Goal: Task Accomplishment & Management: Manage account settings

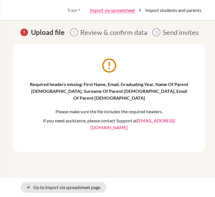
click at [100, 134] on div "error_outline Required headers missing: First Name, Email, Graduating Year, Nam…" at bounding box center [109, 98] width 192 height 108
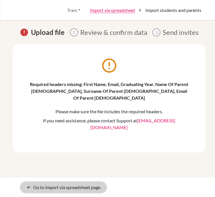
click at [34, 189] on link "arrow_back Go to import via spreadsheet page" at bounding box center [63, 187] width 86 height 11
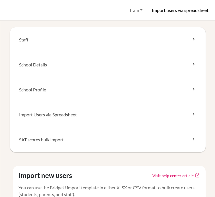
scroll to position [142, 0]
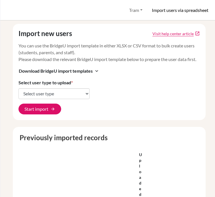
click at [43, 106] on div "Import new users Visit help center article open_in_new You can use the BridgeU …" at bounding box center [109, 72] width 193 height 96
drag, startPoint x: 45, startPoint y: 102, endPoint x: 46, endPoint y: 105, distance: 3.1
click at [45, 99] on select "Select user type Students Students and parents Parents Advisors Report writers" at bounding box center [53, 93] width 71 height 11
select select "students"
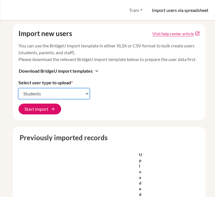
click at [18, 95] on select "Select user type Students Students and parents Parents Advisors Report writers" at bounding box center [53, 93] width 71 height 11
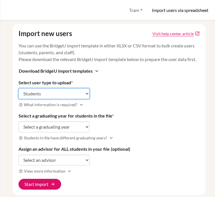
scroll to position [237, 0]
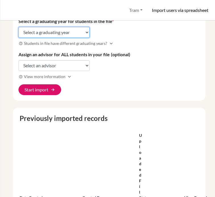
click at [61, 38] on select "Select a graduating year 2024 2025 2026 2027 2028 2029" at bounding box center [53, 32] width 71 height 11
select select "2028"
click at [18, 33] on select "Select a graduating year 2024 2025 2026 2027 2028 2029" at bounding box center [53, 32] width 71 height 11
click at [52, 38] on select "Select a graduating year 2024 2025 2026 2027 2028 2029" at bounding box center [53, 32] width 71 height 11
click at [18, 33] on select "Select a graduating year 2024 2025 2026 2027 2028 2029" at bounding box center [53, 32] width 71 height 11
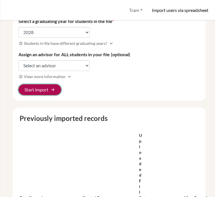
click at [46, 95] on button "Start import arrow_forward" at bounding box center [39, 89] width 43 height 11
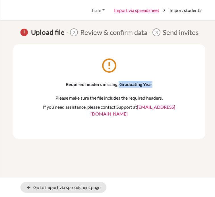
drag, startPoint x: 160, startPoint y: 84, endPoint x: 119, endPoint y: 86, distance: 41.5
click at [119, 86] on p "Required headers missing: Graduating Year" at bounding box center [109, 84] width 158 height 7
copy p "Graduating Year"
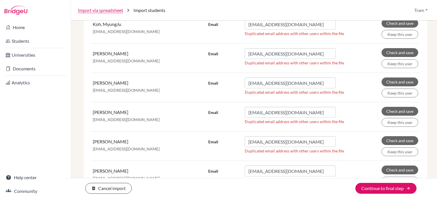
scroll to position [6002, 0]
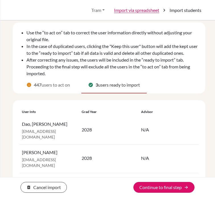
scroll to position [54, 0]
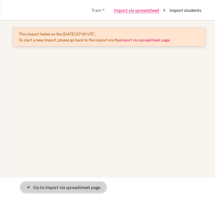
click at [38, 185] on link "arrow_back Go to import via spreadsheet page" at bounding box center [63, 187] width 86 height 11
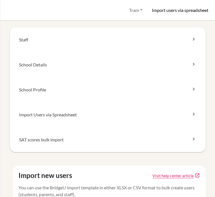
scroll to position [47, 0]
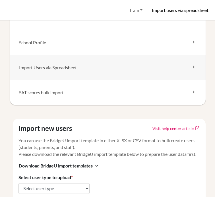
click at [68, 71] on link "Import Users via Spreadsheet" at bounding box center [108, 67] width 196 height 25
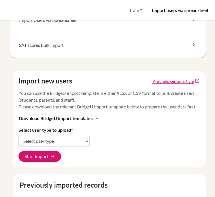
scroll to position [142, 0]
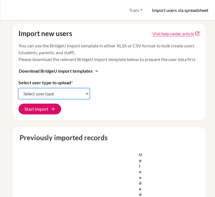
click at [56, 99] on select "Select user type Students Students and parents Parents Advisors Report writers" at bounding box center [53, 93] width 71 height 11
select select "students"
click at [18, 95] on select "Select user type Students Students and parents Parents Advisors Report writers" at bounding box center [53, 93] width 71 height 11
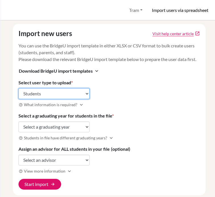
scroll to position [189, 0]
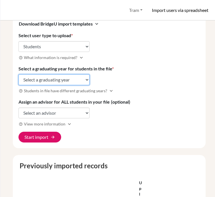
click at [54, 85] on select "Select a graduating year 2024 2025 2026 2027 2028 2029" at bounding box center [53, 79] width 71 height 11
select select "2028"
click at [18, 81] on select "Select a graduating year 2024 2025 2026 2027 2028 2029" at bounding box center [53, 79] width 71 height 11
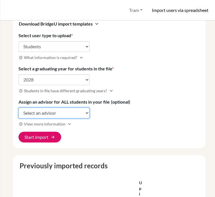
click at [50, 119] on select "Select an advisor DAVID ATKINSON Simon Finnigan GARETH GROVES Hannah Moon Sara …" at bounding box center [53, 113] width 71 height 11
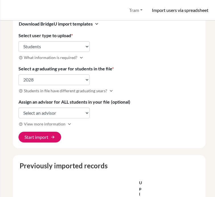
click at [160, 101] on div "Import new users Visit help center article open_in_new You can use the BridgeU …" at bounding box center [109, 63] width 193 height 172
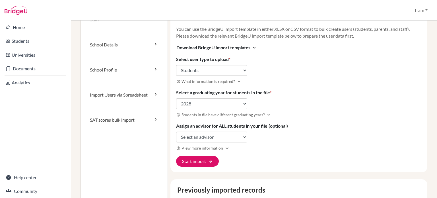
scroll to position [115, 0]
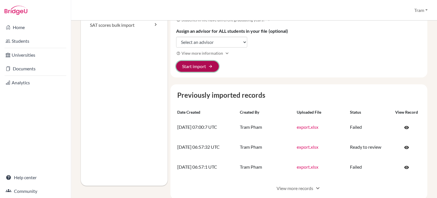
click at [202, 67] on button "Start import arrow_forward" at bounding box center [197, 66] width 43 height 11
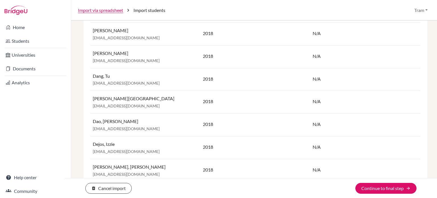
scroll to position [474, 0]
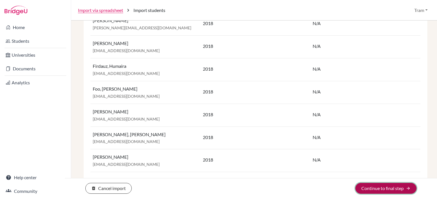
click at [370, 186] on button "Continue to final step arrow_forward" at bounding box center [385, 188] width 61 height 11
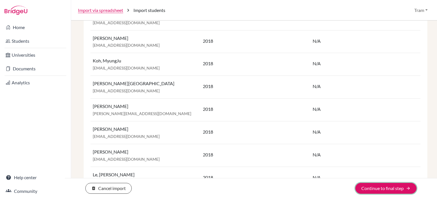
scroll to position [1184, 0]
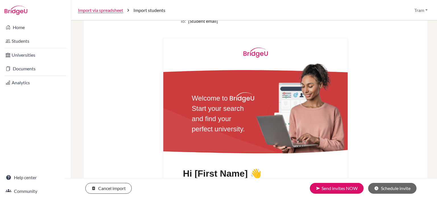
scroll to position [363, 0]
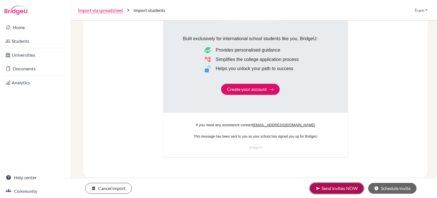
click at [336, 186] on button "send Send invites NOW" at bounding box center [337, 188] width 54 height 11
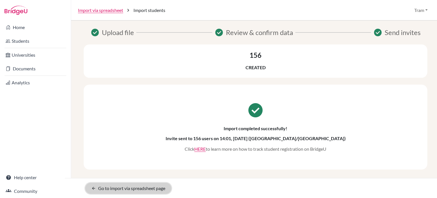
click at [103, 191] on link "arrow_back Go to import via spreadsheet page" at bounding box center [128, 188] width 86 height 11
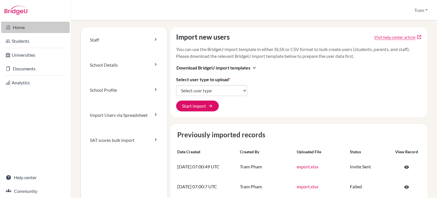
click at [38, 26] on link "Home" at bounding box center [35, 27] width 69 height 11
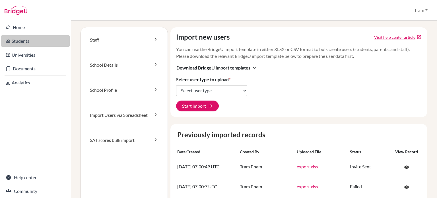
click at [32, 40] on link "Students" at bounding box center [35, 40] width 69 height 11
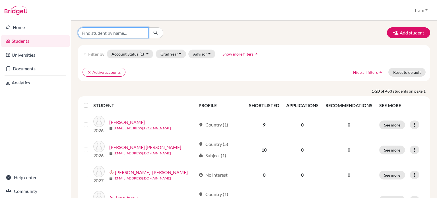
click at [129, 33] on input "Find student by name..." at bounding box center [113, 32] width 71 height 11
type input "p"
type input "[PERSON_NAME]"
click button "submit" at bounding box center [155, 32] width 15 height 11
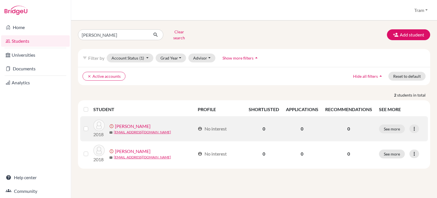
click at [94, 131] on p "2018" at bounding box center [98, 134] width 11 height 7
click at [131, 123] on link "Ivanov, Peter" at bounding box center [133, 126] width 36 height 7
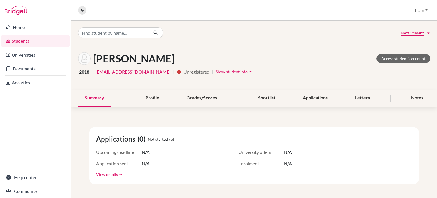
click at [81, 72] on span "2018" at bounding box center [84, 71] width 10 height 7
click at [21, 38] on link "Students" at bounding box center [35, 40] width 69 height 11
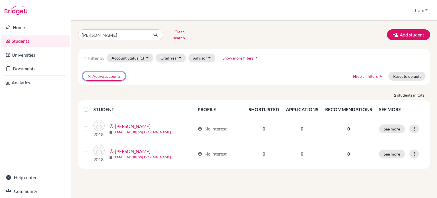
click at [89, 74] on icon "clear" at bounding box center [89, 76] width 4 height 4
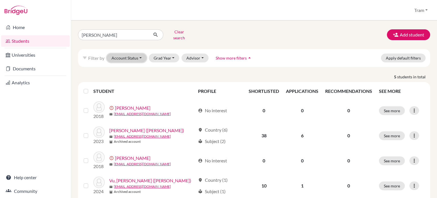
click at [120, 53] on button "Account Status" at bounding box center [127, 57] width 40 height 9
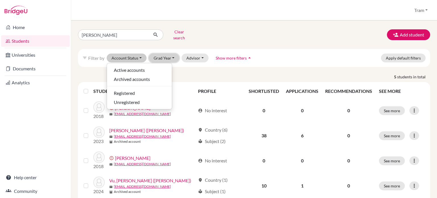
drag, startPoint x: 155, startPoint y: 50, endPoint x: 155, endPoint y: 59, distance: 8.8
click at [155, 53] on button "Grad Year" at bounding box center [164, 57] width 31 height 9
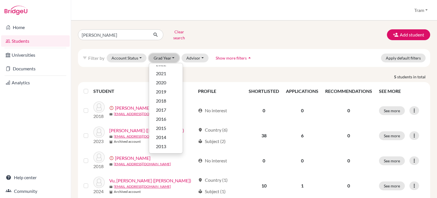
scroll to position [37, 0]
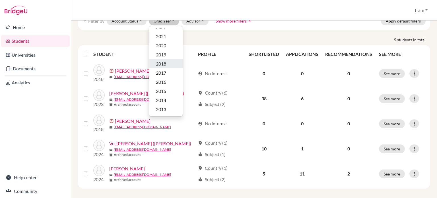
click at [167, 61] on div "2018" at bounding box center [166, 63] width 20 height 7
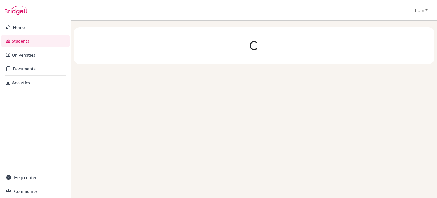
scroll to position [0, 0]
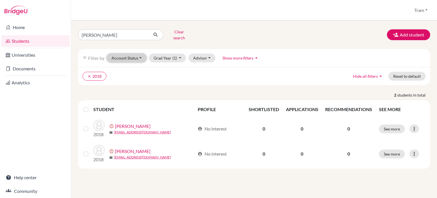
click at [125, 53] on button "Account Status" at bounding box center [127, 57] width 40 height 9
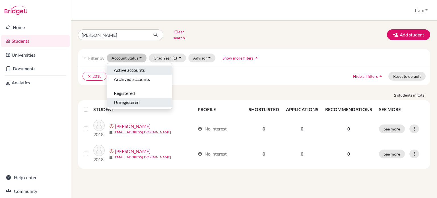
drag, startPoint x: 135, startPoint y: 66, endPoint x: 127, endPoint y: 101, distance: 35.9
click at [127, 101] on ul "Active accounts Archived accounts Registered Unregistered" at bounding box center [139, 85] width 65 height 41
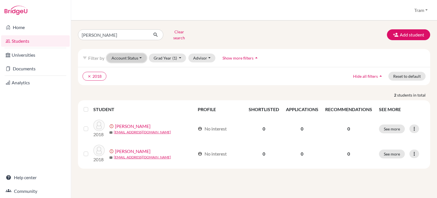
click at [127, 55] on button "Account Status" at bounding box center [127, 57] width 40 height 9
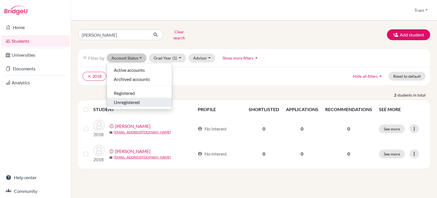
click at [129, 99] on span "Unregistered" at bounding box center [127, 102] width 26 height 7
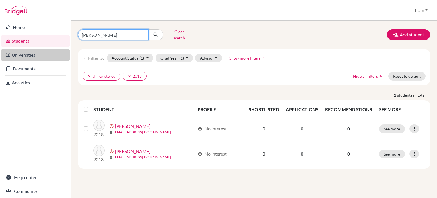
drag, startPoint x: 117, startPoint y: 31, endPoint x: 8, endPoint y: 55, distance: 112.2
click at [0, 51] on div "Home Students Universities Documents Analytics Help center Community Students o…" at bounding box center [218, 99] width 437 height 198
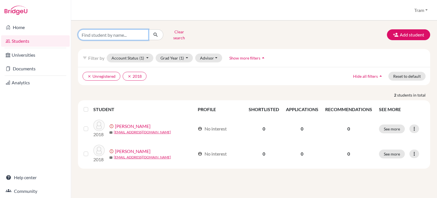
click at [148, 29] on button "submit" at bounding box center [155, 34] width 15 height 11
click at [161, 30] on button "submit" at bounding box center [155, 34] width 15 height 11
click at [157, 37] on button "submit" at bounding box center [155, 34] width 15 height 11
click at [156, 34] on icon "submit" at bounding box center [156, 35] width 6 height 6
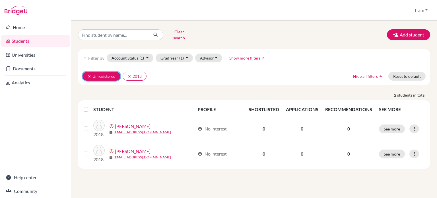
click at [86, 74] on button "clear Unregistered" at bounding box center [101, 76] width 38 height 9
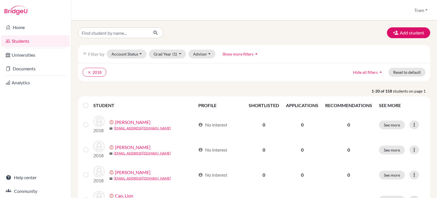
click at [88, 105] on div at bounding box center [87, 105] width 7 height 7
click at [90, 102] on label at bounding box center [90, 102] width 0 height 0
click at [0, 0] on input "checkbox" at bounding box center [0, 0] width 0 height 0
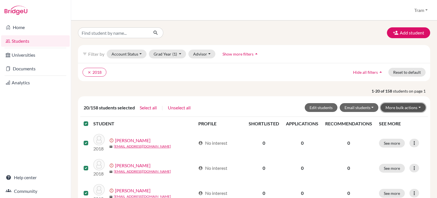
click at [397, 106] on button "More bulk actions" at bounding box center [402, 107] width 45 height 9
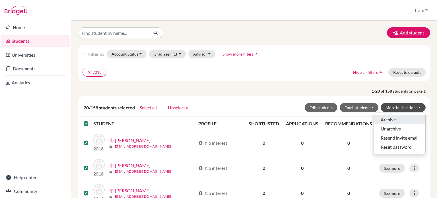
click at [391, 121] on button "Archive" at bounding box center [399, 119] width 51 height 9
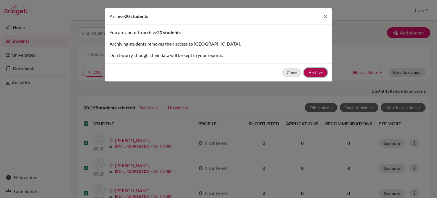
click at [310, 71] on button "Archive" at bounding box center [316, 72] width 24 height 9
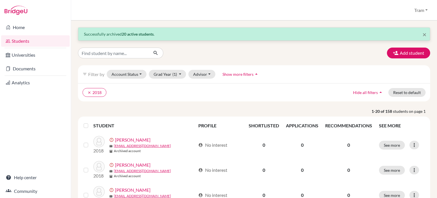
click at [90, 122] on label at bounding box center [90, 122] width 0 height 0
click at [0, 0] on input "checkbox" at bounding box center [0, 0] width 0 height 0
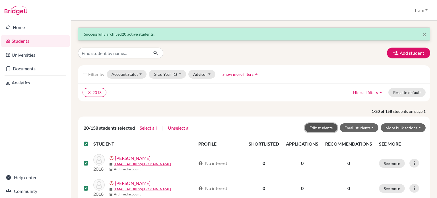
click at [319, 129] on button "Edit students" at bounding box center [320, 127] width 33 height 9
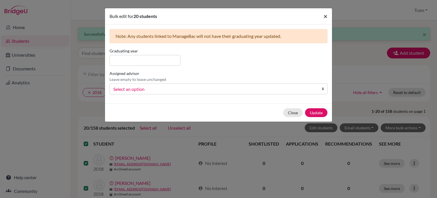
click at [324, 18] on span "×" at bounding box center [325, 16] width 4 height 8
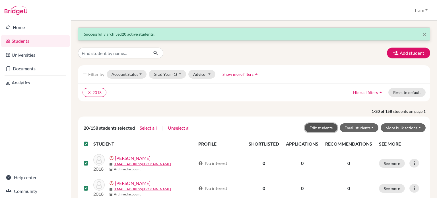
click at [321, 130] on button "Edit students" at bounding box center [320, 127] width 33 height 9
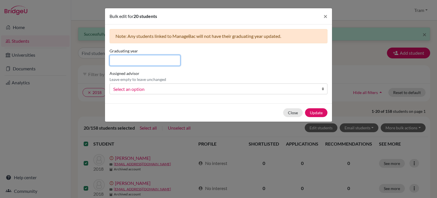
click at [124, 63] on input at bounding box center [144, 60] width 71 height 11
click at [230, 61] on div "Graduating year Assigned advisor Leave empty to leave unchanged ATKINSON, DAVID…" at bounding box center [218, 73] width 221 height 51
click at [207, 86] on span "Select an option" at bounding box center [214, 88] width 203 height 7
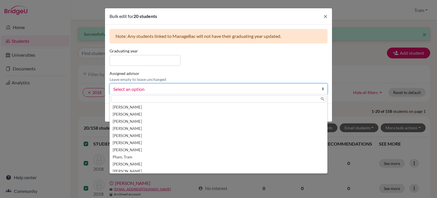
click at [212, 71] on div "Assigned advisor Leave empty to leave unchanged ATKINSON, DAVID Brownrigg, Trac…" at bounding box center [218, 82] width 221 height 24
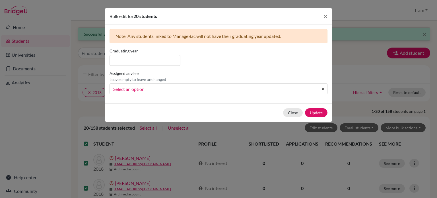
click at [143, 66] on div "Graduating year Assigned advisor Leave empty to leave unchanged ATKINSON, DAVID…" at bounding box center [218, 73] width 221 height 51
click at [146, 61] on input at bounding box center [144, 60] width 71 height 11
click at [168, 57] on input at bounding box center [144, 60] width 71 height 11
type input "2028"
click at [325, 113] on button "Update" at bounding box center [316, 112] width 22 height 9
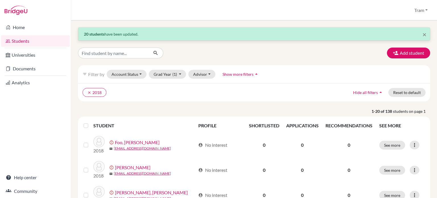
click at [90, 122] on label at bounding box center [90, 122] width 0 height 0
click at [0, 0] on input "checkbox" at bounding box center [0, 0] width 0 height 0
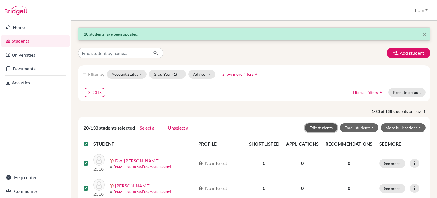
click at [324, 128] on button "Edit students" at bounding box center [320, 127] width 33 height 9
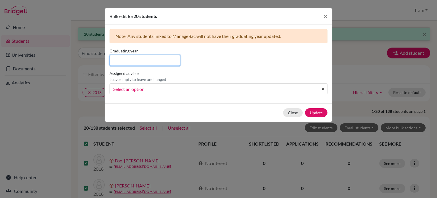
click at [156, 60] on input at bounding box center [144, 60] width 71 height 11
type input "2028"
click at [318, 110] on button "Update" at bounding box center [316, 112] width 22 height 9
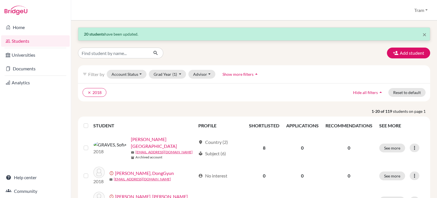
click at [90, 122] on label at bounding box center [90, 122] width 0 height 0
click at [0, 0] on input "checkbox" at bounding box center [0, 0] width 0 height 0
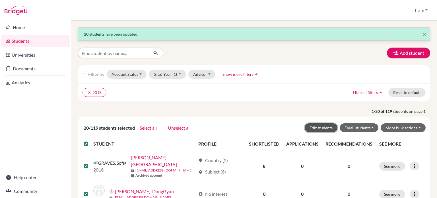
click at [320, 127] on button "Edit students" at bounding box center [320, 127] width 33 height 9
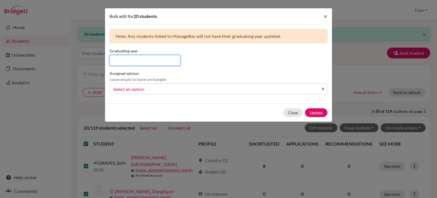
click at [149, 57] on input at bounding box center [144, 60] width 71 height 11
type input "2028"
click at [311, 116] on button "Update" at bounding box center [316, 112] width 22 height 9
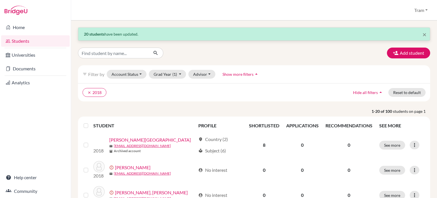
click at [90, 122] on label at bounding box center [90, 122] width 0 height 0
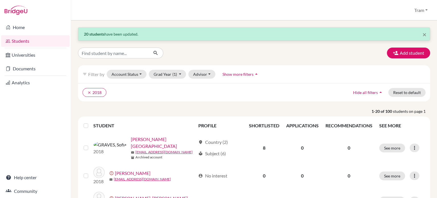
click at [0, 0] on input "checkbox" at bounding box center [0, 0] width 0 height 0
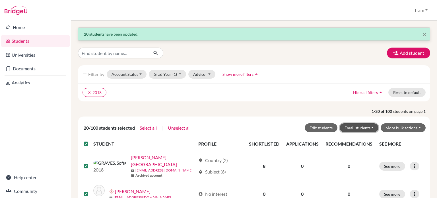
click at [354, 126] on button "Email students" at bounding box center [358, 127] width 39 height 9
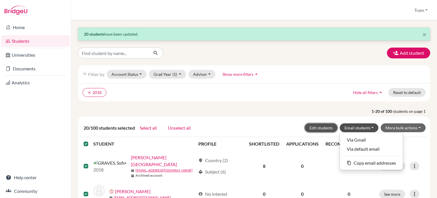
click at [315, 125] on button "Edit students" at bounding box center [320, 127] width 33 height 9
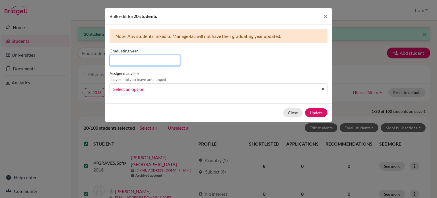
click at [166, 57] on input at bounding box center [144, 60] width 71 height 11
type input "2028"
click at [319, 113] on button "Update" at bounding box center [316, 112] width 22 height 9
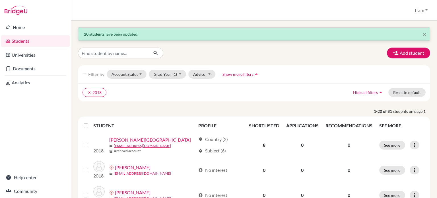
drag, startPoint x: 82, startPoint y: 126, endPoint x: 77, endPoint y: 130, distance: 5.8
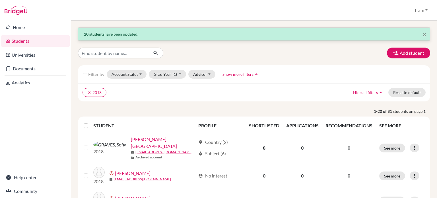
click at [80, 126] on th at bounding box center [86, 126] width 13 height 14
click at [90, 122] on label at bounding box center [90, 122] width 0 height 0
click at [0, 0] on input "checkbox" at bounding box center [0, 0] width 0 height 0
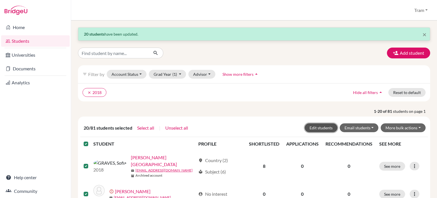
drag, startPoint x: 326, startPoint y: 125, endPoint x: 314, endPoint y: 129, distance: 12.2
click at [326, 125] on button "Edit students" at bounding box center [320, 127] width 33 height 9
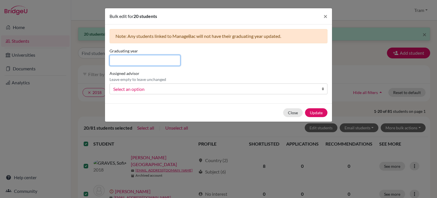
click at [144, 58] on input at bounding box center [144, 60] width 71 height 11
type input "2028"
click at [318, 114] on button "Update" at bounding box center [316, 112] width 22 height 9
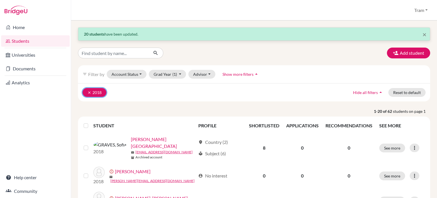
click at [89, 92] on icon "clear" at bounding box center [89, 92] width 4 height 4
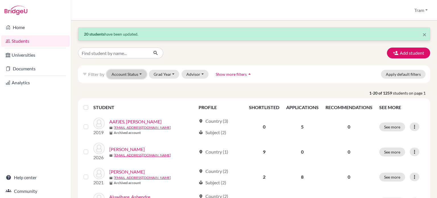
drag, startPoint x: 111, startPoint y: 71, endPoint x: 114, endPoint y: 76, distance: 5.9
click at [111, 70] on button "Account Status" at bounding box center [127, 74] width 40 height 9
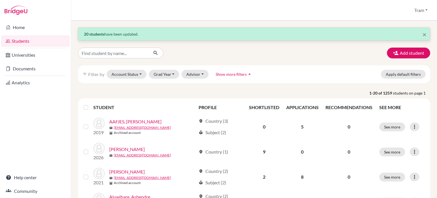
click at [266, 49] on div "Add student" at bounding box center [254, 52] width 360 height 11
click at [174, 74] on button "Grad Year" at bounding box center [164, 74] width 31 height 9
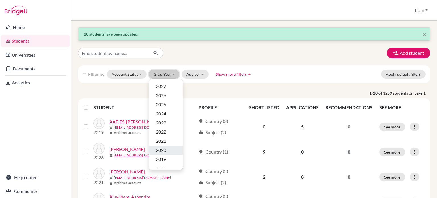
scroll to position [51, 0]
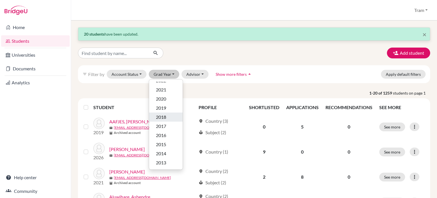
click at [156, 116] on span "2018" at bounding box center [161, 116] width 10 height 7
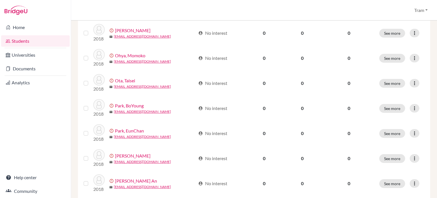
scroll to position [473, 0]
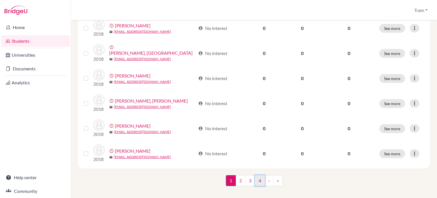
click at [255, 177] on link "4" at bounding box center [260, 180] width 10 height 11
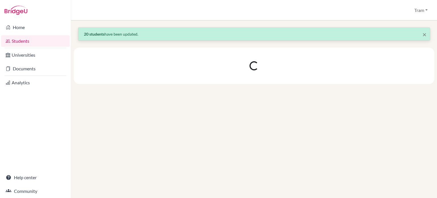
scroll to position [0, 0]
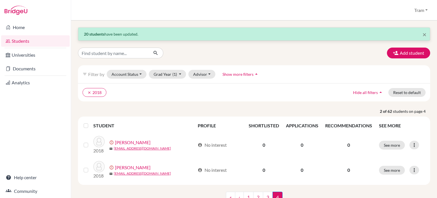
scroll to position [22, 0]
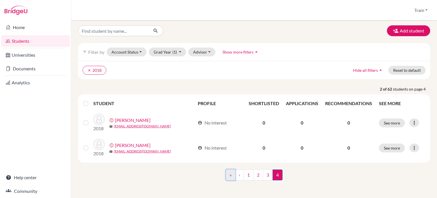
click at [230, 174] on link "«" at bounding box center [230, 174] width 9 height 11
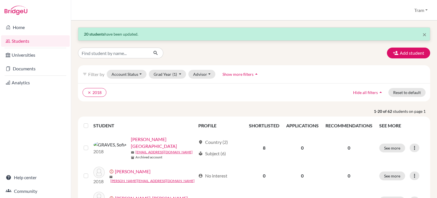
click at [90, 122] on label at bounding box center [90, 122] width 0 height 0
click at [0, 0] on input "checkbox" at bounding box center [0, 0] width 0 height 0
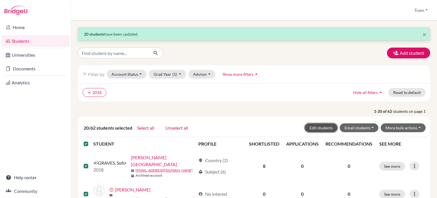
click at [331, 127] on button "Edit students" at bounding box center [320, 127] width 33 height 9
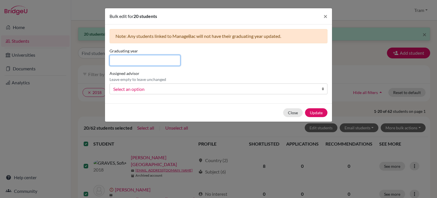
click at [159, 60] on input at bounding box center [144, 60] width 71 height 11
type input "2028"
click at [224, 65] on div "Graduating year 2028 Assigned advisor Leave empty to leave unchanged ATKINSON, …" at bounding box center [218, 73] width 221 height 51
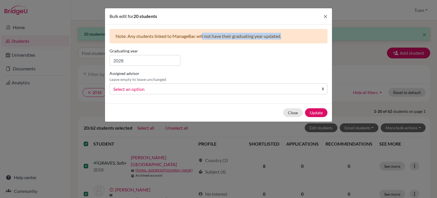
drag, startPoint x: 293, startPoint y: 36, endPoint x: 202, endPoint y: 34, distance: 90.4
click at [202, 34] on div "Note: Any students linked to ManageBac will not have their graduating year upda…" at bounding box center [218, 36] width 218 height 14
click at [214, 68] on div "Graduating year 2028 Assigned advisor Leave empty to leave unchanged ATKINSON, …" at bounding box center [218, 73] width 221 height 51
click at [310, 110] on button "Update" at bounding box center [316, 112] width 22 height 9
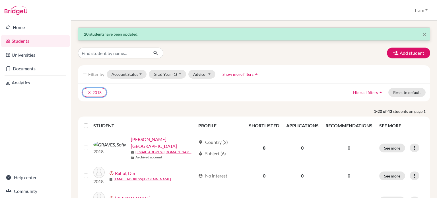
drag, startPoint x: 99, startPoint y: 87, endPoint x: 100, endPoint y: 93, distance: 5.5
click at [100, 91] on button "clear 2018" at bounding box center [94, 92] width 24 height 9
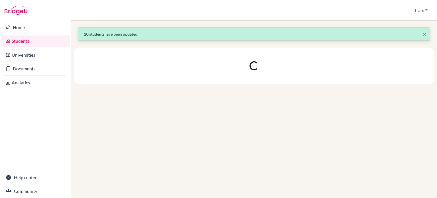
click at [100, 93] on div "× 20 students have been updated." at bounding box center [254, 108] width 366 height 177
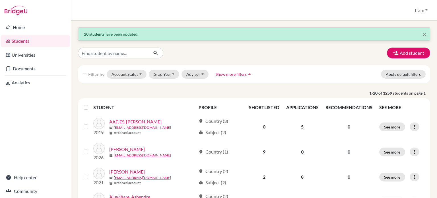
click at [125, 79] on div "filter_list Filter by Account Status Active accounts Archived accounts Register…" at bounding box center [254, 74] width 352 height 18
click at [125, 76] on button "Account Status" at bounding box center [127, 74] width 40 height 9
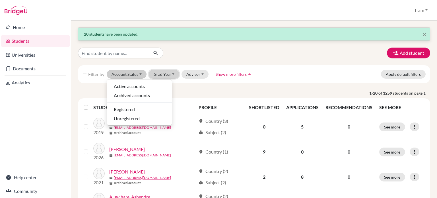
click at [167, 77] on button "Grad Year" at bounding box center [164, 74] width 31 height 9
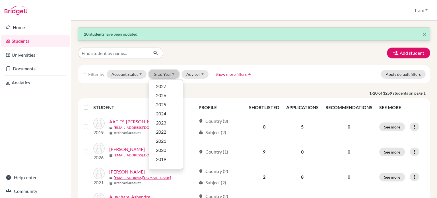
scroll to position [51, 0]
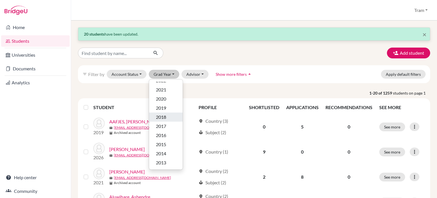
click at [169, 116] on div "2018" at bounding box center [166, 116] width 20 height 7
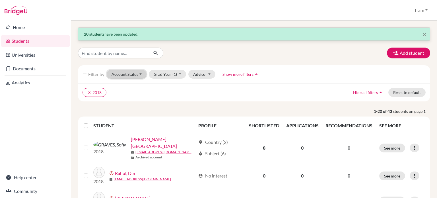
click at [119, 72] on button "Account Status" at bounding box center [127, 74] width 40 height 9
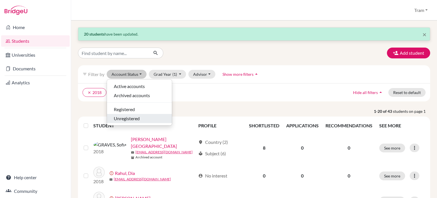
click at [129, 119] on span "Unregistered" at bounding box center [127, 118] width 26 height 7
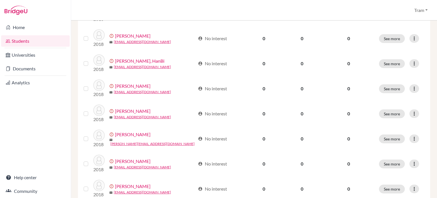
scroll to position [473, 0]
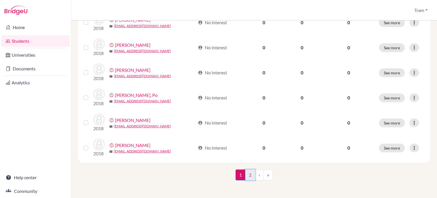
click at [250, 174] on link "2" at bounding box center [250, 174] width 10 height 11
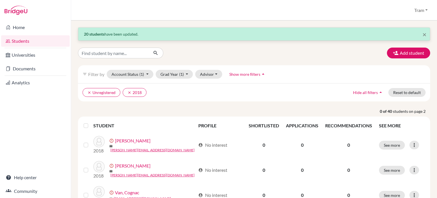
click at [90, 122] on label at bounding box center [90, 122] width 0 height 0
click at [0, 0] on input "checkbox" at bounding box center [0, 0] width 0 height 0
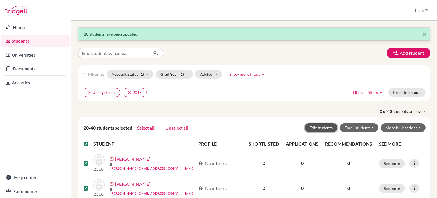
click at [313, 127] on button "Edit students" at bounding box center [320, 127] width 33 height 9
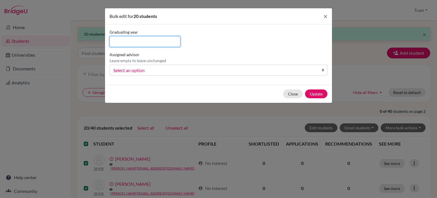
click at [143, 44] on input at bounding box center [144, 41] width 71 height 11
type input "2028"
click at [312, 95] on button "Update" at bounding box center [316, 93] width 22 height 9
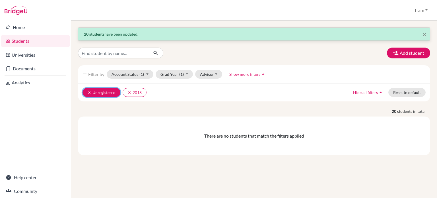
click at [87, 93] on icon "clear" at bounding box center [89, 92] width 4 height 4
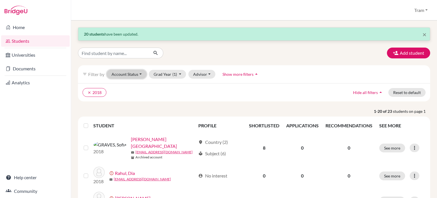
click at [131, 73] on button "Account Status" at bounding box center [127, 74] width 40 height 9
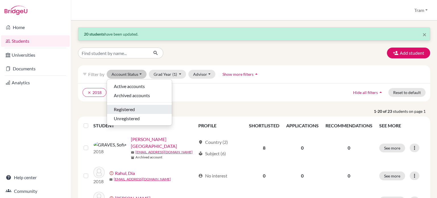
click at [133, 109] on span "Registered" at bounding box center [124, 109] width 21 height 7
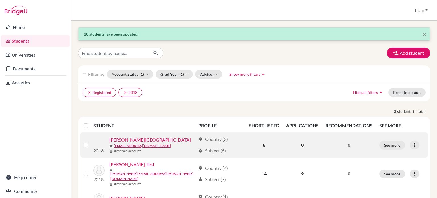
scroll to position [25, 0]
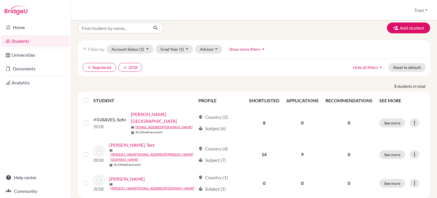
click at [90, 97] on label at bounding box center [90, 97] width 0 height 0
click at [0, 0] on input "checkbox" at bounding box center [0, 0] width 0 height 0
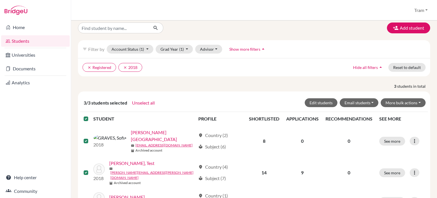
scroll to position [43, 0]
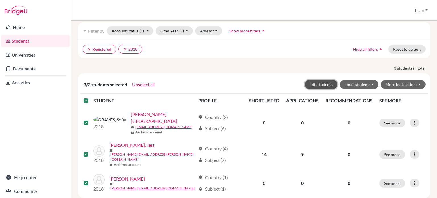
click at [324, 84] on button "Edit students" at bounding box center [320, 84] width 33 height 9
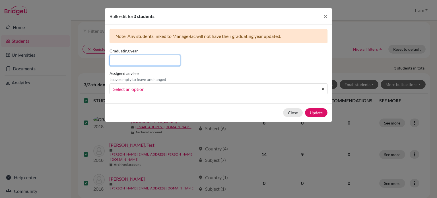
click at [173, 61] on input at bounding box center [144, 60] width 71 height 11
type input "2028"
click at [307, 114] on button "Update" at bounding box center [316, 112] width 22 height 9
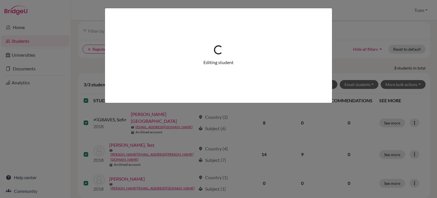
scroll to position [0, 0]
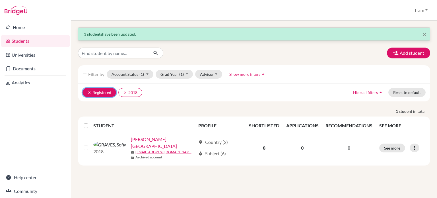
click at [93, 91] on button "clear Registered" at bounding box center [99, 92] width 34 height 9
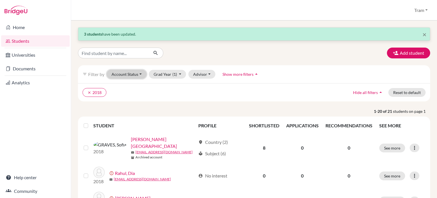
click at [123, 72] on button "Account Status" at bounding box center [127, 74] width 40 height 9
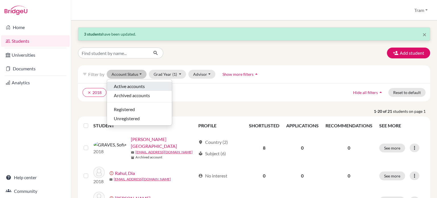
click at [128, 86] on span "Active accounts" at bounding box center [129, 86] width 31 height 7
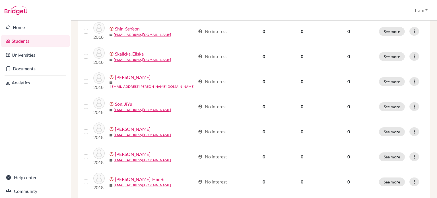
scroll to position [24, 0]
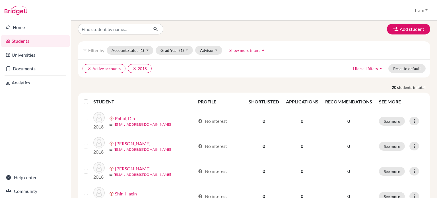
click at [90, 98] on label at bounding box center [90, 98] width 0 height 0
click at [0, 0] on input "checkbox" at bounding box center [0, 0] width 0 height 0
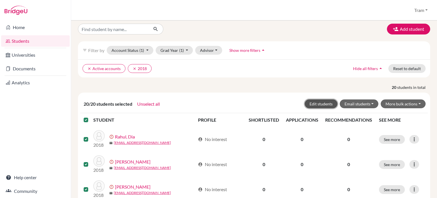
click at [318, 101] on button "Edit students" at bounding box center [320, 103] width 33 height 9
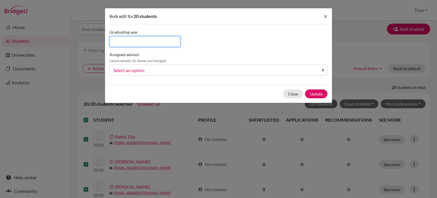
click at [152, 43] on input at bounding box center [144, 41] width 71 height 11
type input "2028"
click at [308, 94] on button "Update" at bounding box center [316, 93] width 22 height 9
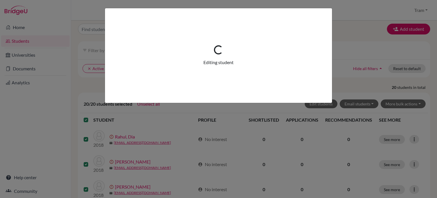
scroll to position [0, 0]
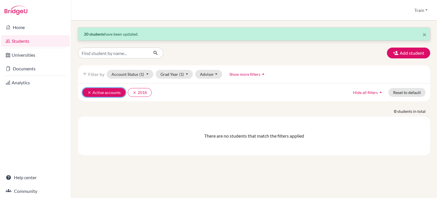
click at [89, 94] on icon "clear" at bounding box center [89, 92] width 4 height 4
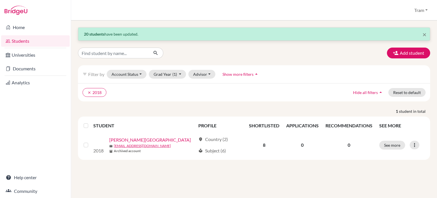
click at [90, 122] on label at bounding box center [90, 122] width 0 height 0
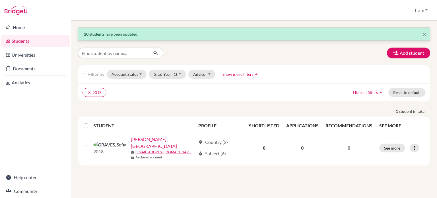
click at [0, 0] on input "checkbox" at bounding box center [0, 0] width 0 height 0
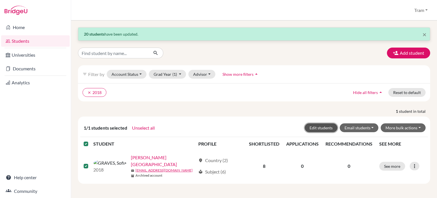
click at [323, 126] on button "Edit students" at bounding box center [320, 127] width 33 height 9
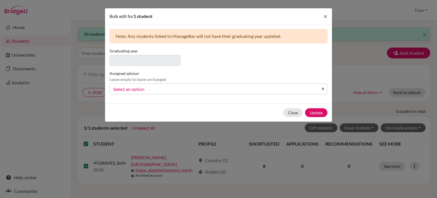
click at [149, 84] on link "Select an option" at bounding box center [218, 88] width 218 height 11
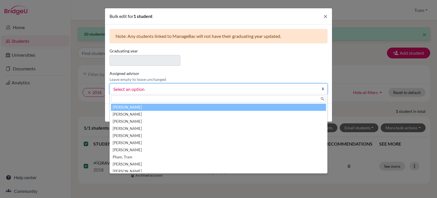
click at [274, 63] on div "Graduating year Assigned advisor Leave empty to leave unchanged ATKINSON, DAVID…" at bounding box center [218, 73] width 221 height 51
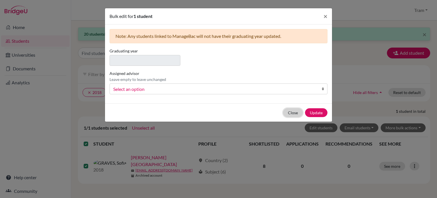
drag, startPoint x: 286, startPoint y: 110, endPoint x: 277, endPoint y: 116, distance: 11.4
click at [286, 111] on button "Close" at bounding box center [293, 112] width 20 height 9
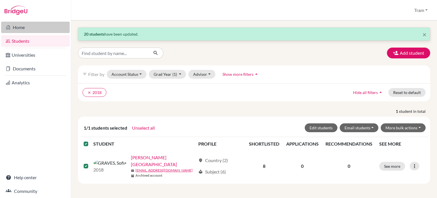
click at [24, 30] on link "Home" at bounding box center [35, 27] width 69 height 11
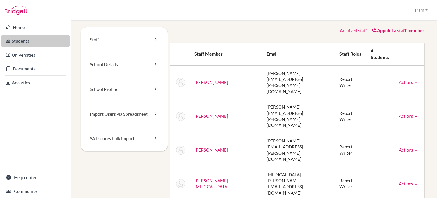
click at [30, 41] on link "Students" at bounding box center [35, 40] width 69 height 11
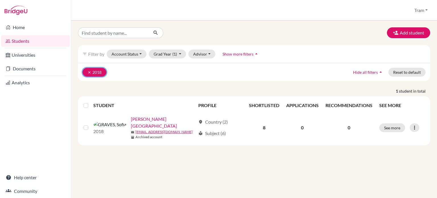
click at [89, 74] on button "clear 2018" at bounding box center [94, 72] width 24 height 9
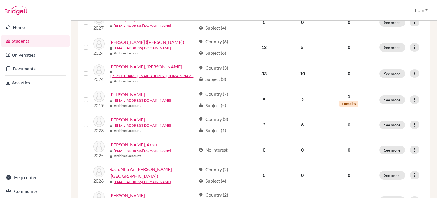
scroll to position [434, 0]
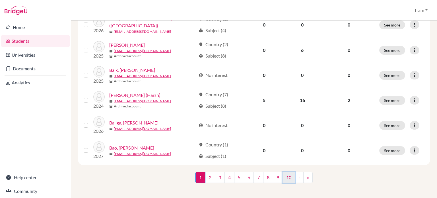
click at [287, 173] on link "10" at bounding box center [288, 177] width 13 height 11
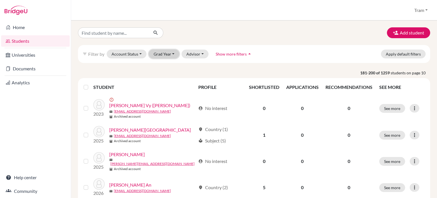
click at [155, 53] on button "Grad Year" at bounding box center [164, 53] width 31 height 9
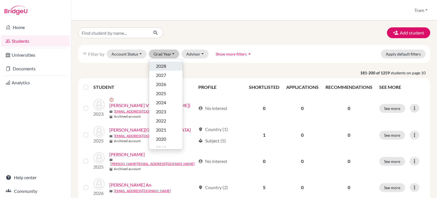
click at [161, 64] on span "2028" at bounding box center [161, 66] width 10 height 7
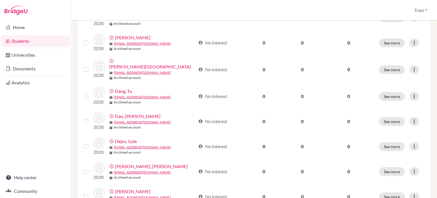
scroll to position [452, 0]
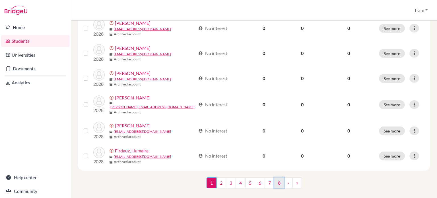
click at [278, 177] on link "8" at bounding box center [279, 182] width 10 height 11
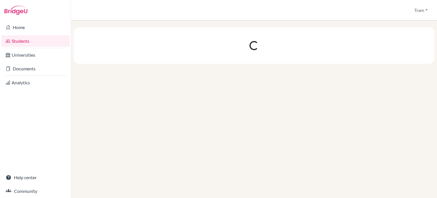
scroll to position [0, 0]
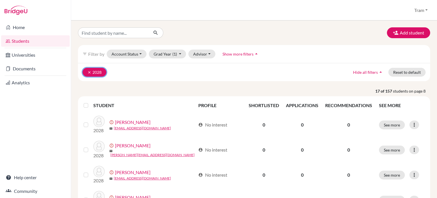
click at [84, 74] on button "clear 2028" at bounding box center [94, 72] width 24 height 9
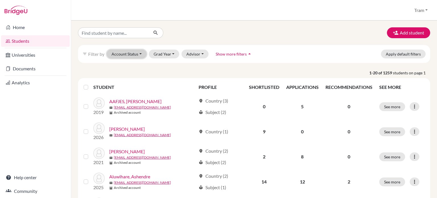
click at [135, 49] on button "Account Status" at bounding box center [127, 53] width 40 height 9
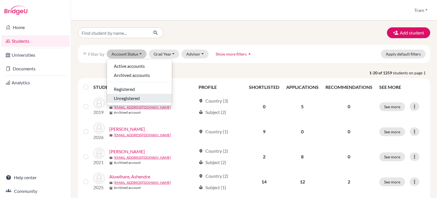
click at [143, 95] on div "Unregistered" at bounding box center [139, 98] width 51 height 7
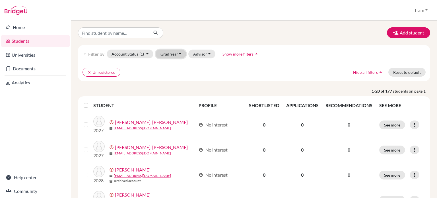
click at [170, 55] on button "Grad Year" at bounding box center [171, 53] width 31 height 9
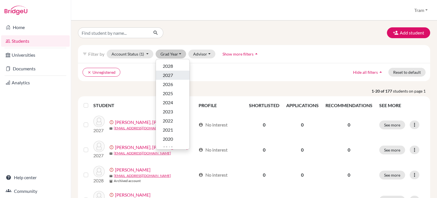
click at [173, 76] on div "2027" at bounding box center [173, 75] width 20 height 7
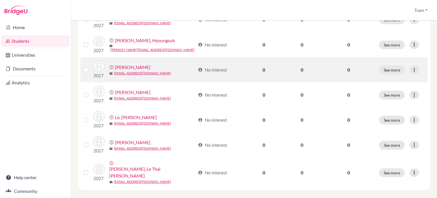
scroll to position [83, 0]
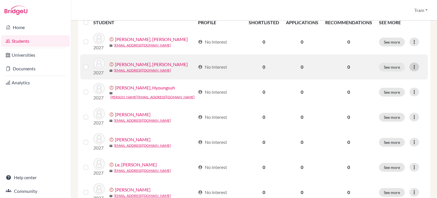
click at [411, 66] on icon at bounding box center [414, 67] width 6 height 6
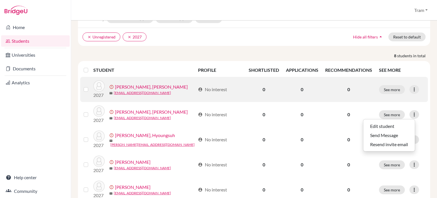
scroll to position [0, 0]
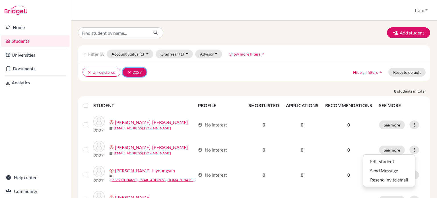
click at [130, 71] on icon "clear" at bounding box center [129, 72] width 4 height 4
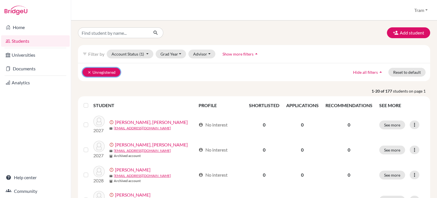
click at [88, 72] on icon "clear" at bounding box center [89, 72] width 4 height 4
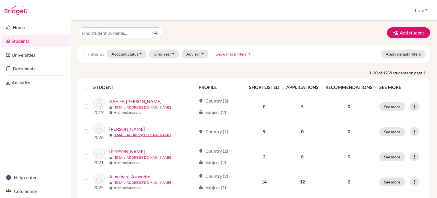
click at [135, 58] on div "filter_list Filter by Account Status Active accounts Archived accounts Register…" at bounding box center [254, 54] width 352 height 18
click at [131, 59] on div "filter_list Filter by Account Status Active accounts Archived accounts Register…" at bounding box center [254, 54] width 352 height 18
click at [129, 54] on button "Account Status" at bounding box center [127, 53] width 40 height 9
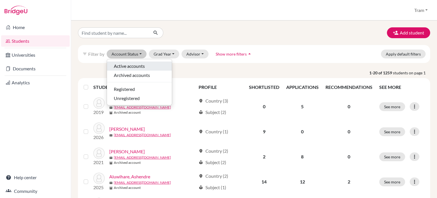
click at [133, 65] on span "Active accounts" at bounding box center [129, 66] width 31 height 7
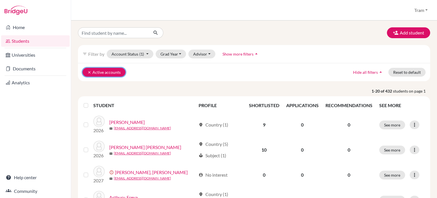
click at [90, 71] on icon "clear" at bounding box center [89, 72] width 4 height 4
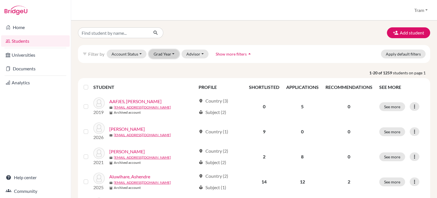
click at [158, 54] on button "Grad Year" at bounding box center [164, 53] width 31 height 9
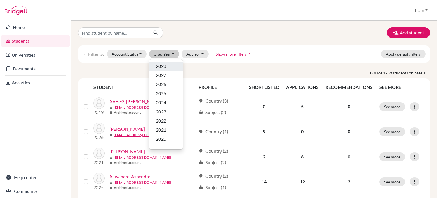
click at [169, 64] on div "2028" at bounding box center [166, 66] width 20 height 7
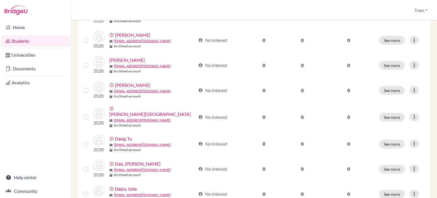
scroll to position [452, 0]
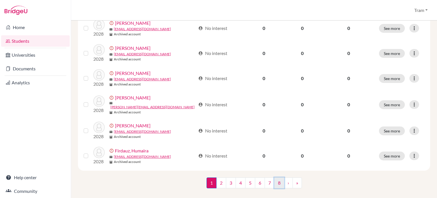
click at [274, 177] on link "8" at bounding box center [279, 182] width 10 height 11
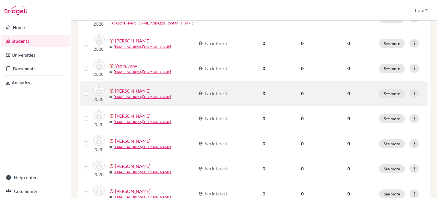
scroll to position [377, 0]
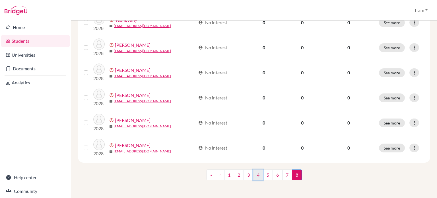
click at [253, 174] on link "4" at bounding box center [258, 174] width 10 height 11
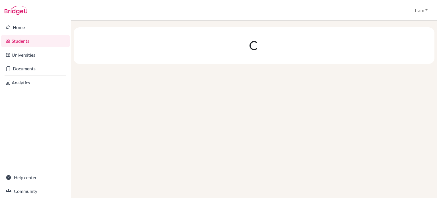
scroll to position [0, 0]
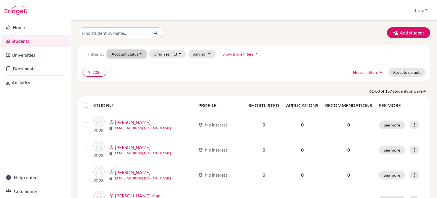
click at [130, 51] on button "Account Status" at bounding box center [127, 53] width 40 height 9
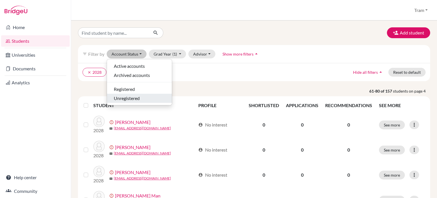
click at [137, 98] on span "Unregistered" at bounding box center [127, 98] width 26 height 7
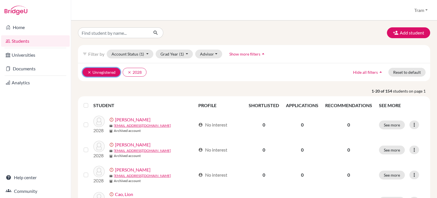
click at [91, 71] on icon "clear" at bounding box center [89, 72] width 4 height 4
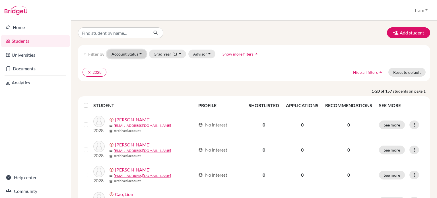
click at [132, 52] on button "Account Status" at bounding box center [127, 53] width 40 height 9
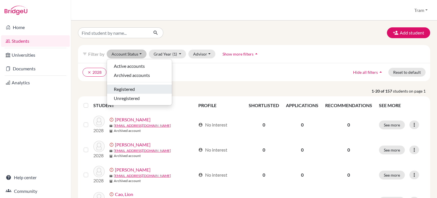
click at [130, 90] on span "Registered" at bounding box center [124, 89] width 21 height 7
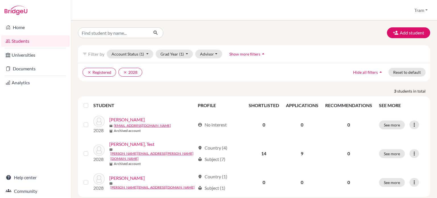
scroll to position [5, 0]
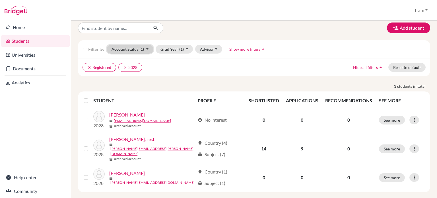
click at [133, 52] on button "Account Status (1)" at bounding box center [130, 49] width 47 height 9
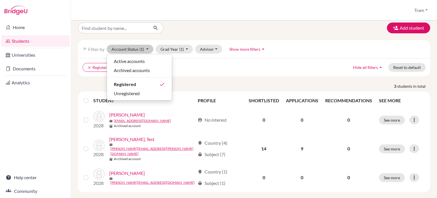
click at [181, 71] on div "clear Registered clear 2028 Hide all filters arrow_drop_up Reset to default" at bounding box center [254, 67] width 352 height 18
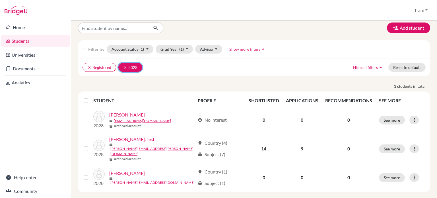
click at [123, 68] on button "clear 2028" at bounding box center [130, 67] width 24 height 9
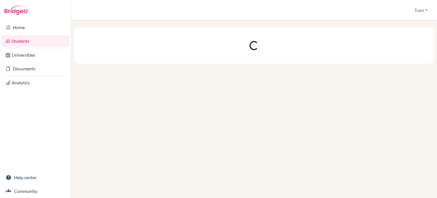
scroll to position [0, 0]
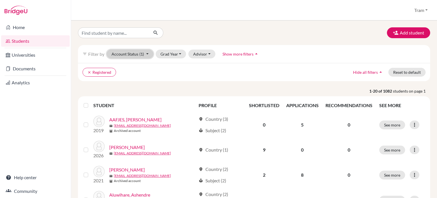
click at [133, 53] on button "Account Status (1)" at bounding box center [130, 53] width 47 height 9
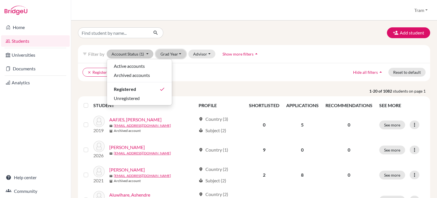
click at [176, 55] on button "Grad Year" at bounding box center [171, 53] width 31 height 9
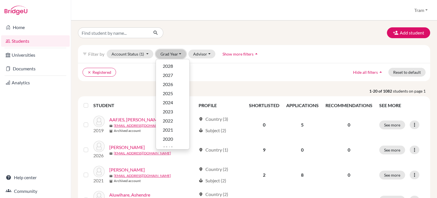
scroll to position [60, 0]
click at [168, 94] on span "2018" at bounding box center [168, 96] width 10 height 7
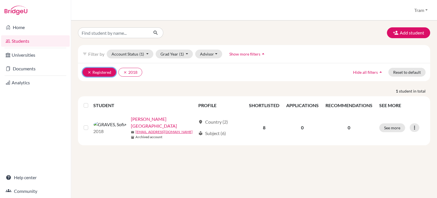
click at [90, 74] on button "clear Registered" at bounding box center [99, 72] width 34 height 9
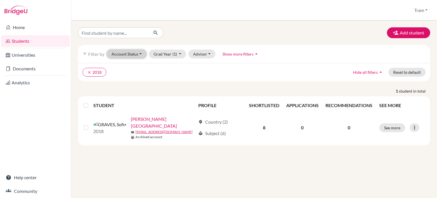
click at [128, 54] on button "Account Status" at bounding box center [127, 53] width 40 height 9
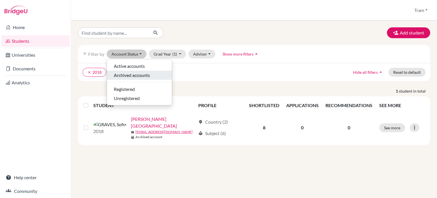
click at [131, 76] on span "Archived accounts" at bounding box center [132, 75] width 36 height 7
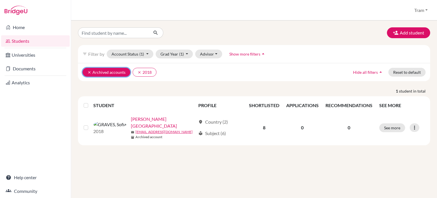
click at [85, 72] on button "clear Archived accounts" at bounding box center [106, 72] width 48 height 9
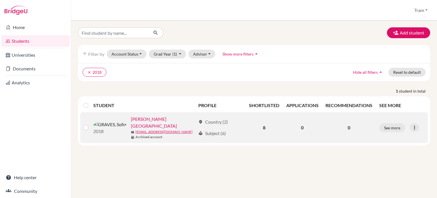
click at [131, 116] on link "[PERSON_NAME][GEOGRAPHIC_DATA]" at bounding box center [163, 122] width 65 height 14
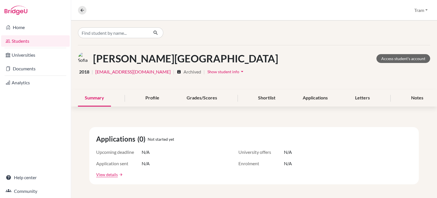
click at [207, 71] on span "Show student info" at bounding box center [223, 71] width 32 height 5
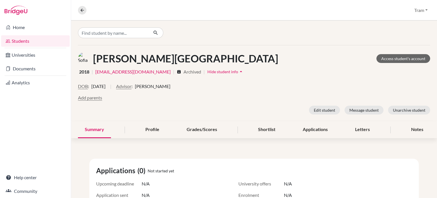
click at [238, 103] on div "DOB : 21 September 2000 | Advisor : Fran Halliwell Add parents Edit student Mes…" at bounding box center [254, 99] width 352 height 32
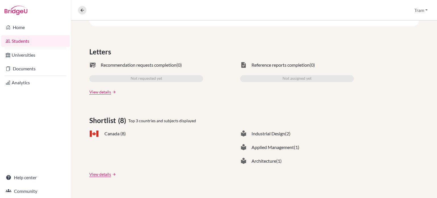
scroll to position [237, 0]
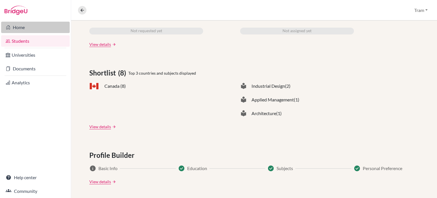
click at [25, 30] on link "Home" at bounding box center [35, 27] width 69 height 11
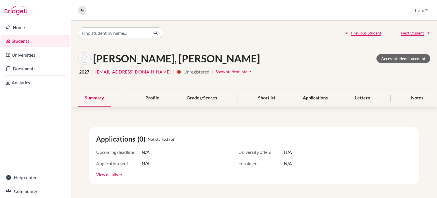
click at [215, 72] on span "Show student info" at bounding box center [231, 71] width 32 height 5
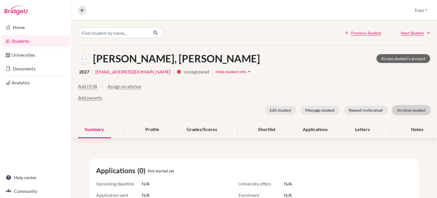
click at [411, 109] on button "Archive student" at bounding box center [411, 109] width 38 height 9
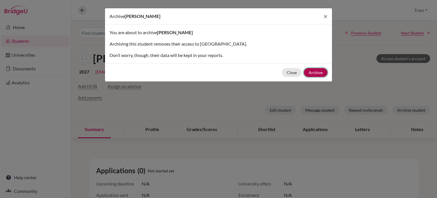
click at [312, 74] on button "Archive" at bounding box center [316, 72] width 24 height 9
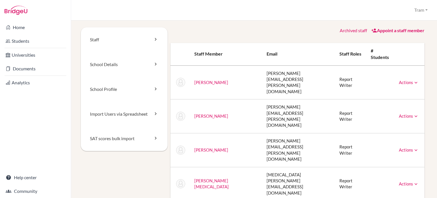
click at [31, 40] on link "Students" at bounding box center [35, 40] width 69 height 11
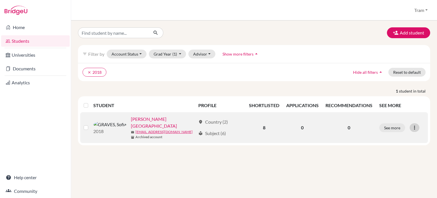
click at [410, 124] on div at bounding box center [414, 127] width 10 height 9
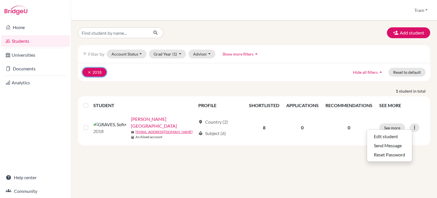
click at [84, 72] on button "clear 2018" at bounding box center [94, 72] width 24 height 9
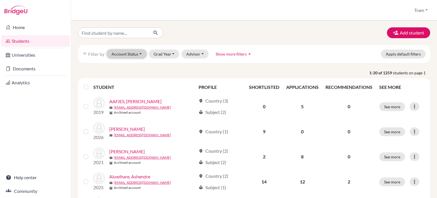
click at [134, 54] on button "Account Status" at bounding box center [127, 53] width 40 height 9
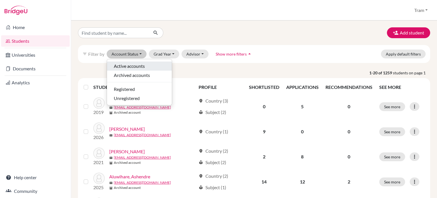
click at [137, 66] on span "Active accounts" at bounding box center [129, 66] width 31 height 7
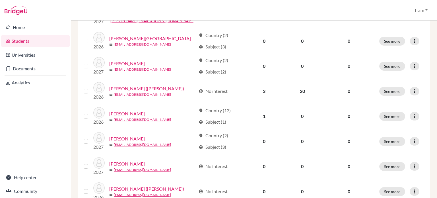
scroll to position [452, 0]
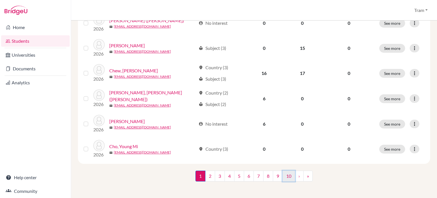
click at [287, 176] on link "10" at bounding box center [288, 175] width 13 height 11
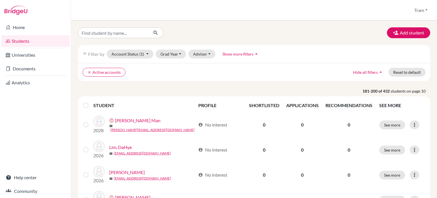
click at [92, 77] on div "clear Active accounts Hide all filters arrow_drop_up Reset to default" at bounding box center [254, 72] width 352 height 18
click at [89, 74] on button "clear Active accounts" at bounding box center [103, 72] width 43 height 9
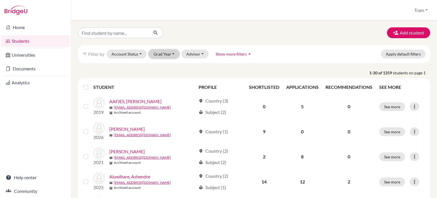
click at [176, 55] on button "Grad Year" at bounding box center [164, 53] width 31 height 9
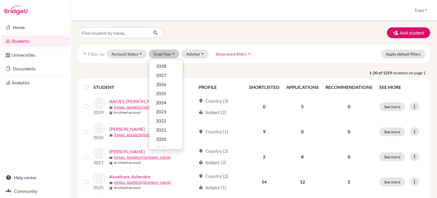
click at [225, 55] on span "Show more filters" at bounding box center [230, 53] width 31 height 5
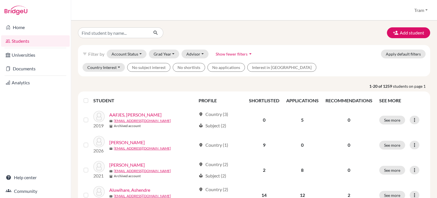
click at [221, 52] on span "Show fewer filters" at bounding box center [231, 53] width 32 height 5
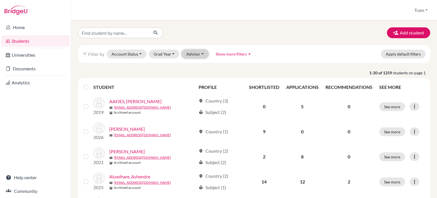
click at [202, 54] on button "Advisor" at bounding box center [194, 53] width 27 height 9
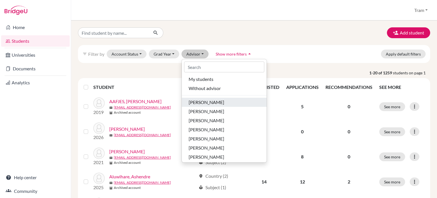
click at [214, 99] on span "[PERSON_NAME]" at bounding box center [206, 102] width 36 height 7
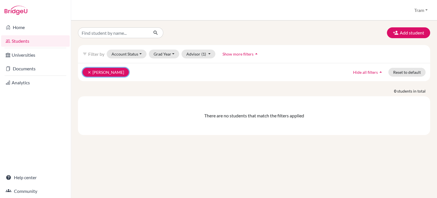
click at [88, 71] on icon "clear" at bounding box center [89, 72] width 4 height 4
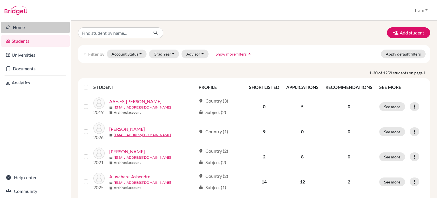
click at [44, 26] on link "Home" at bounding box center [35, 27] width 69 height 11
